Goal: Information Seeking & Learning: Learn about a topic

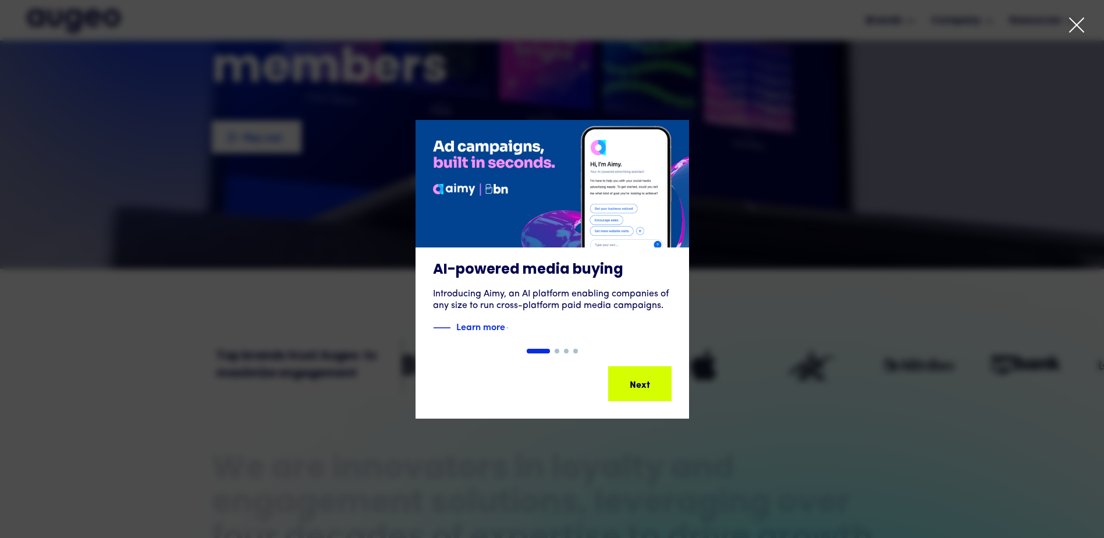
scroll to position [235, 0]
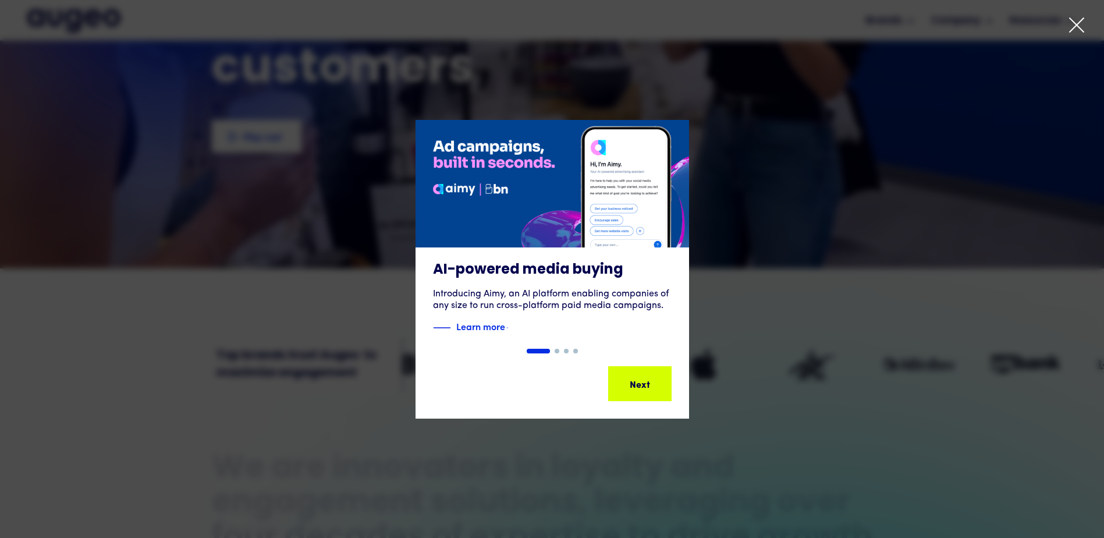
click at [1077, 23] on icon at bounding box center [1076, 24] width 17 height 17
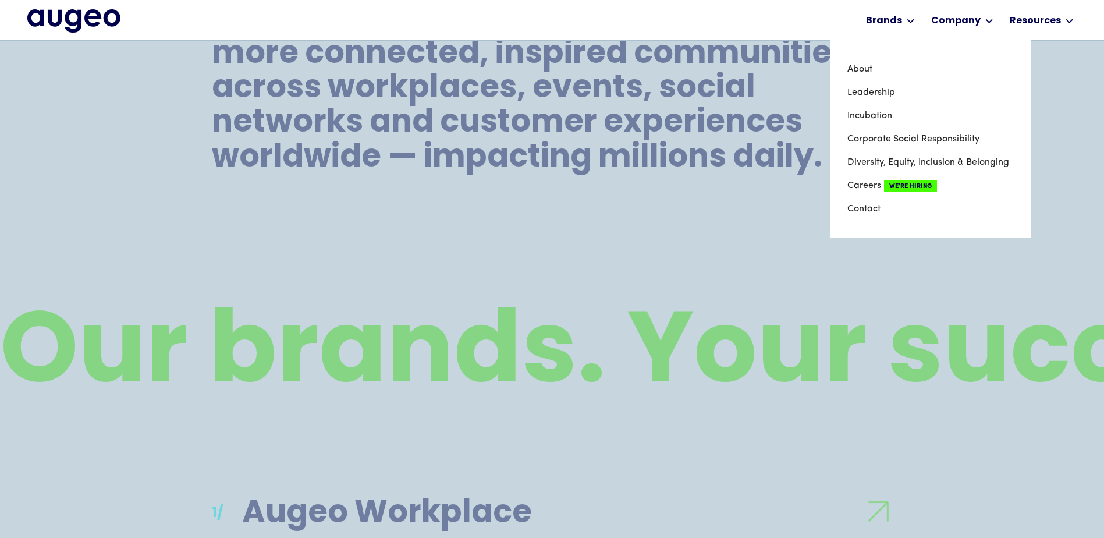
scroll to position [787, 0]
click at [868, 70] on link "About" at bounding box center [931, 69] width 167 height 23
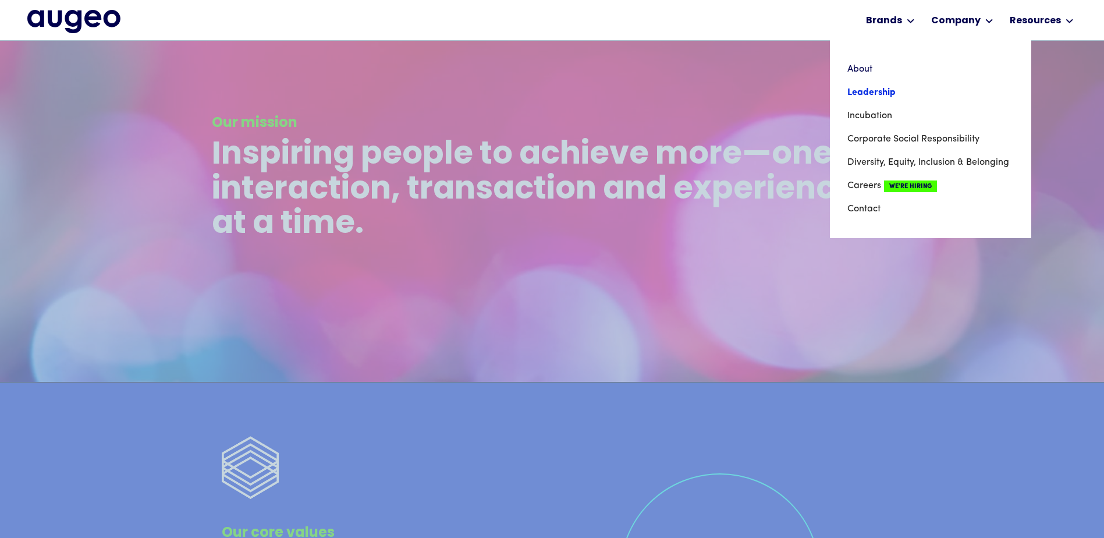
scroll to position [2406, 0]
click at [875, 94] on link "Leadership" at bounding box center [931, 92] width 167 height 23
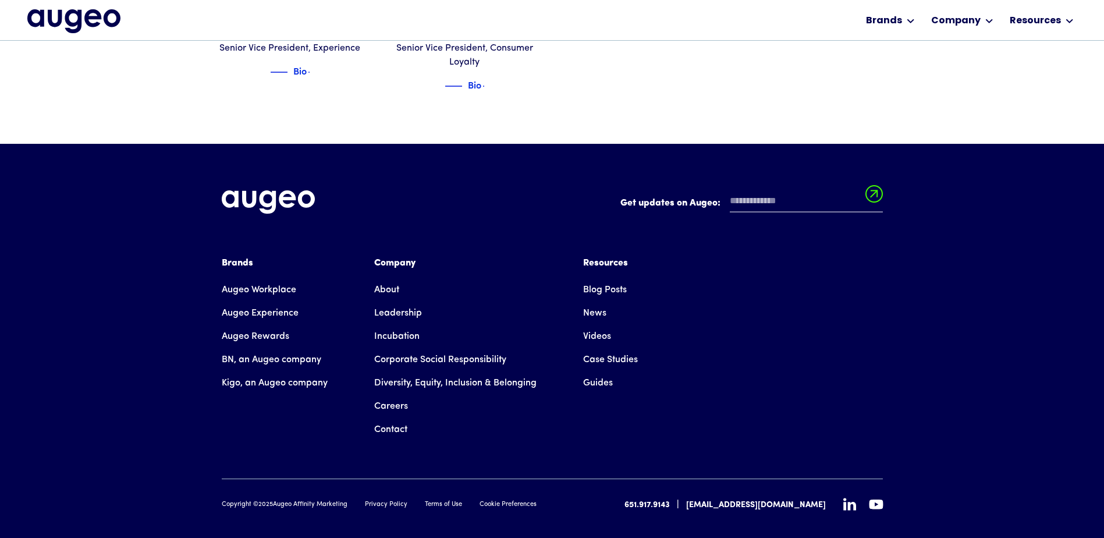
scroll to position [1733, 0]
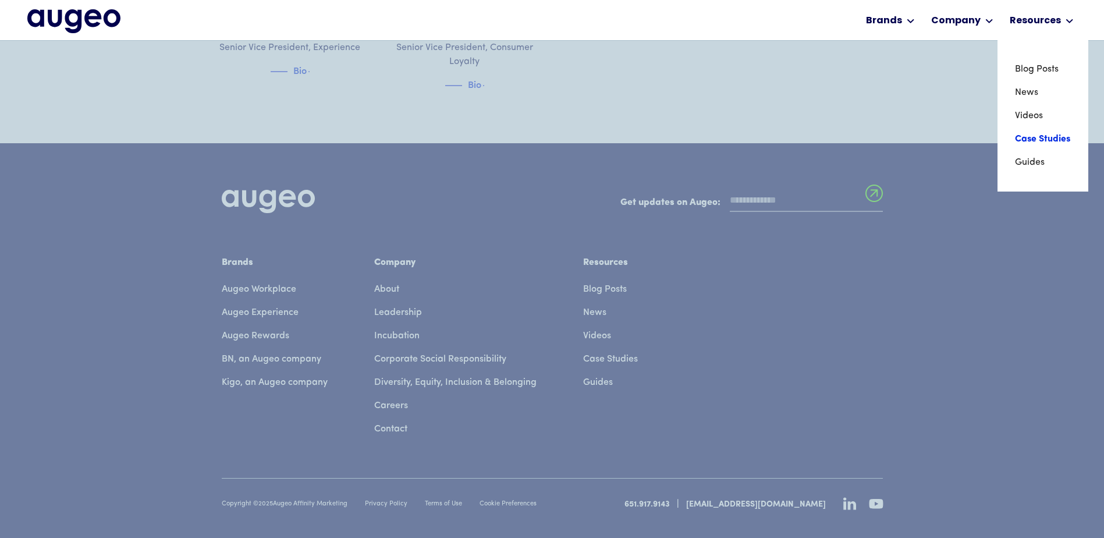
click at [1037, 143] on link "Case Studies" at bounding box center [1043, 139] width 56 height 23
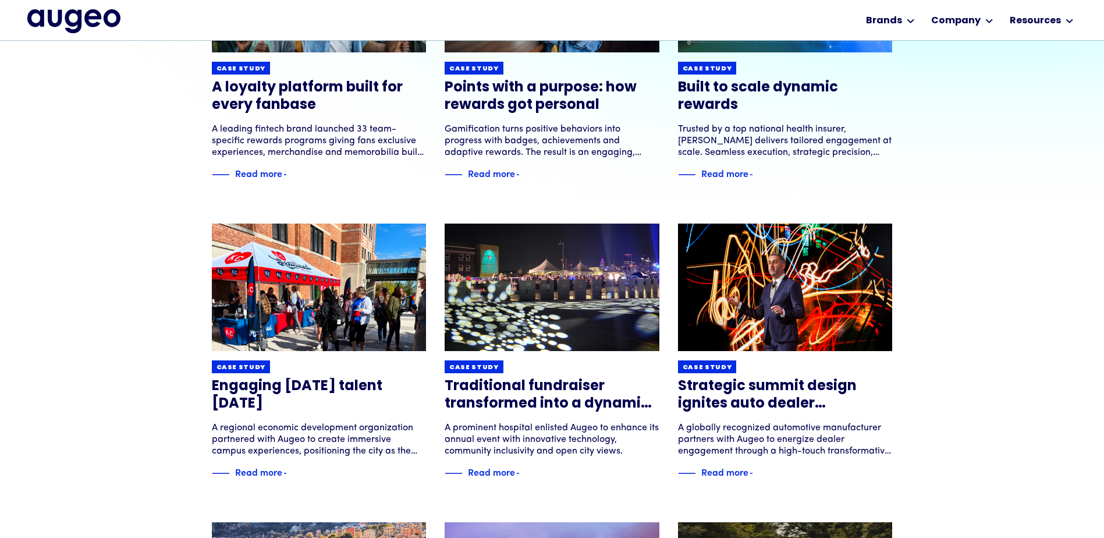
scroll to position [293, 0]
